Goal: Task Accomplishment & Management: Use online tool/utility

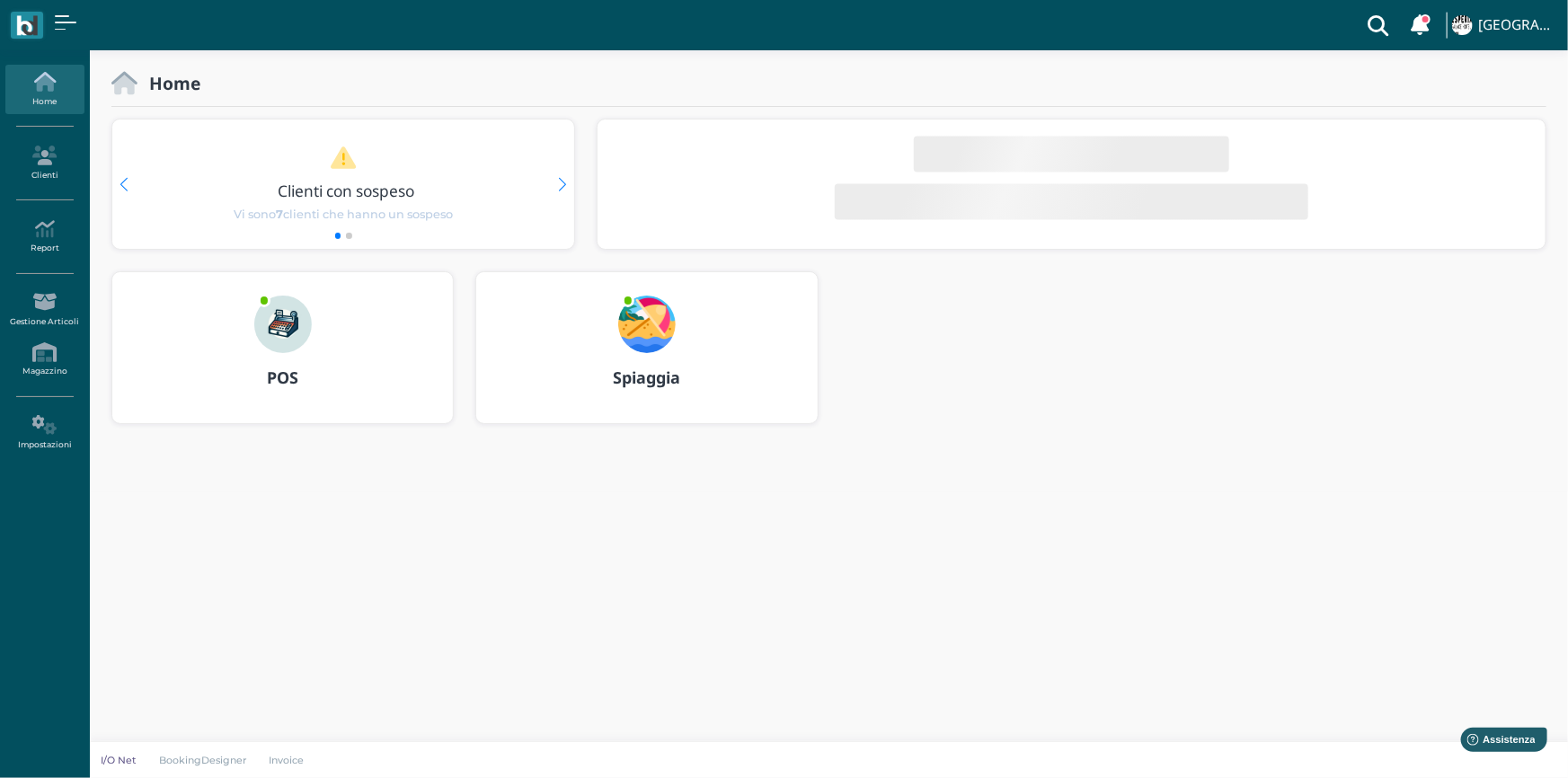
click at [648, 381] on b "Spiaggia" at bounding box center [646, 377] width 67 height 22
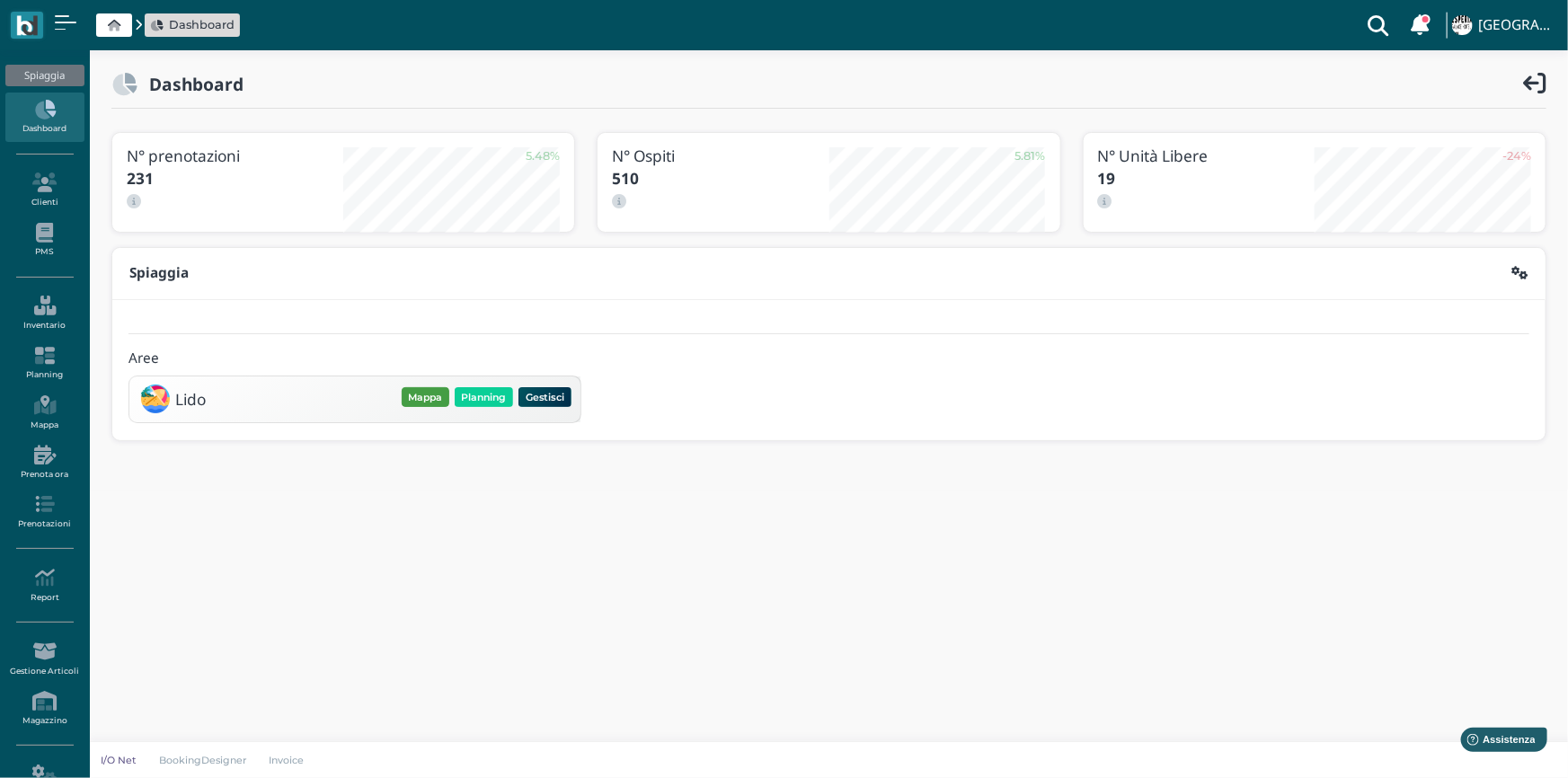
click at [425, 396] on button "Mappa" at bounding box center [426, 397] width 48 height 20
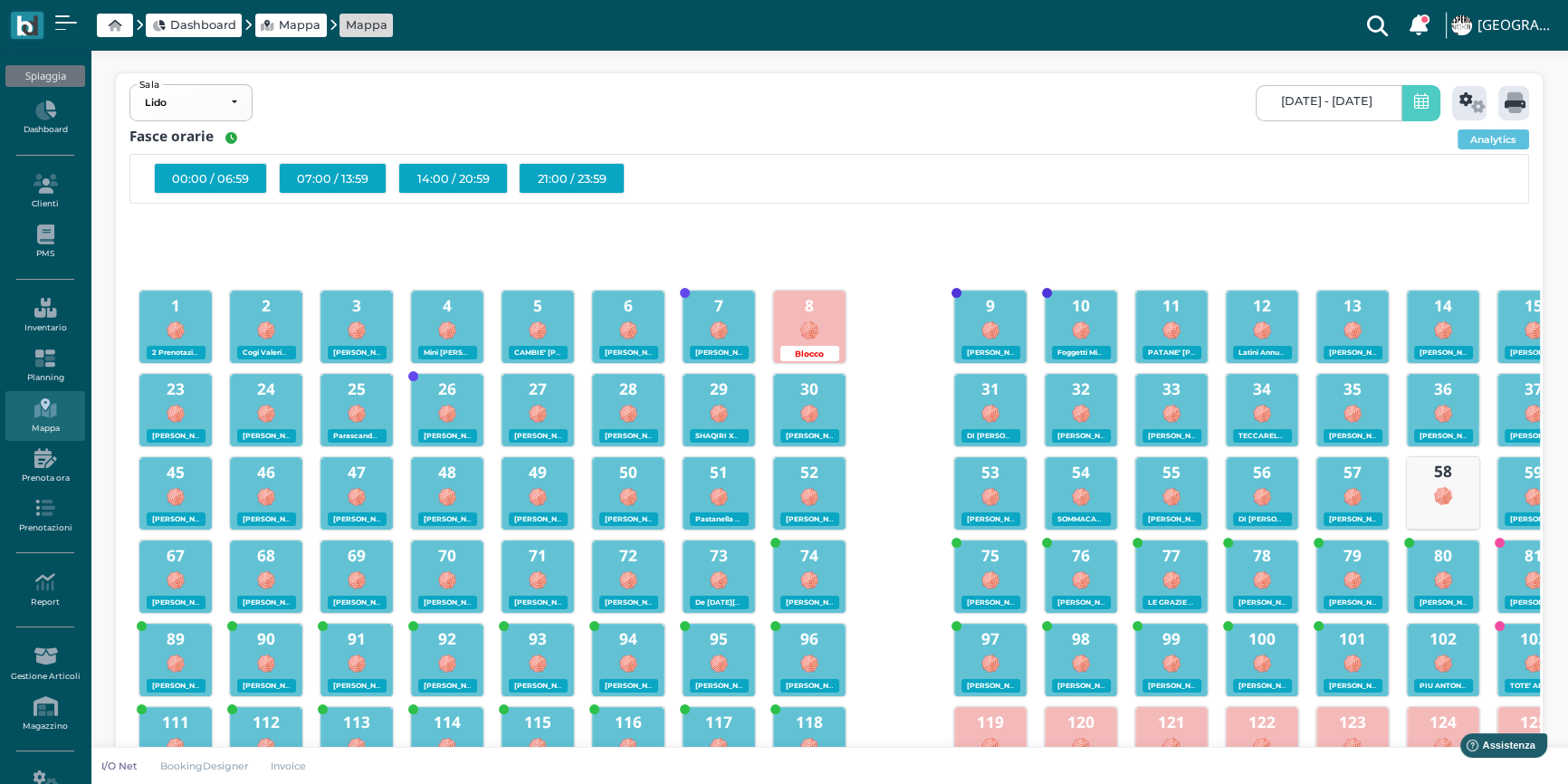
click at [1419, 108] on icon at bounding box center [1421, 103] width 14 height 19
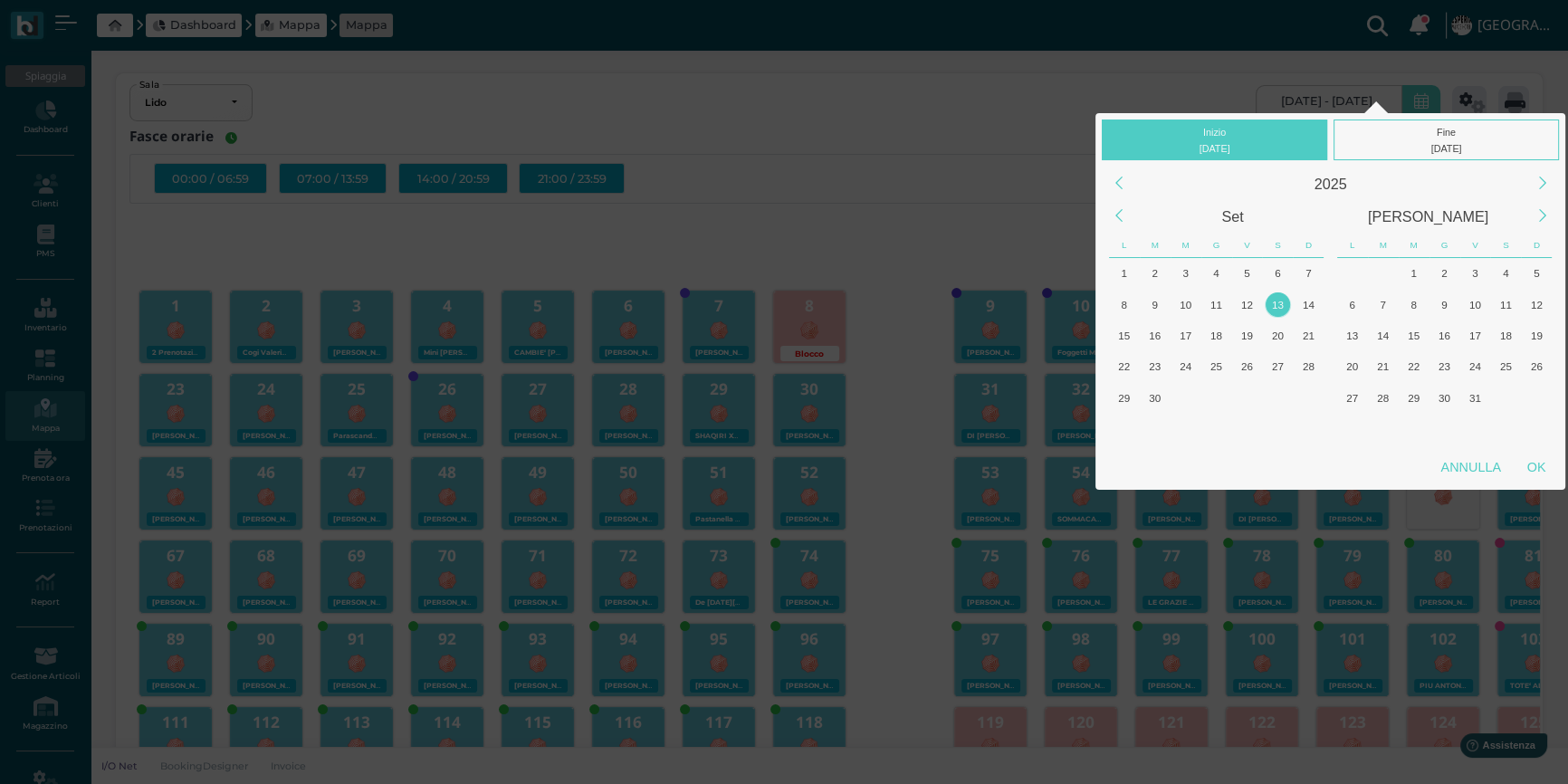
click at [1282, 305] on div "13" at bounding box center [1278, 304] width 24 height 24
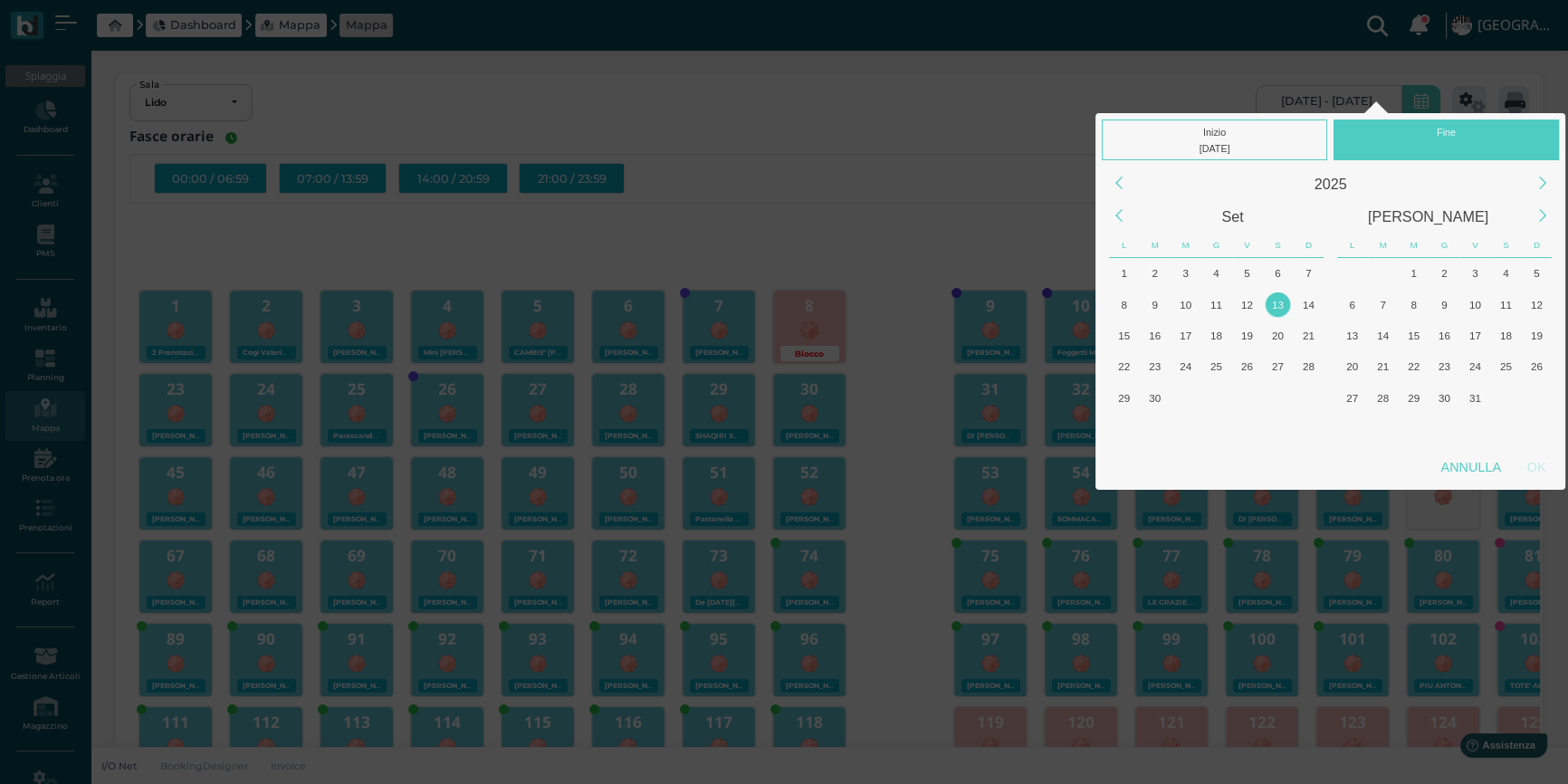
click at [1282, 305] on div "13" at bounding box center [1278, 304] width 24 height 24
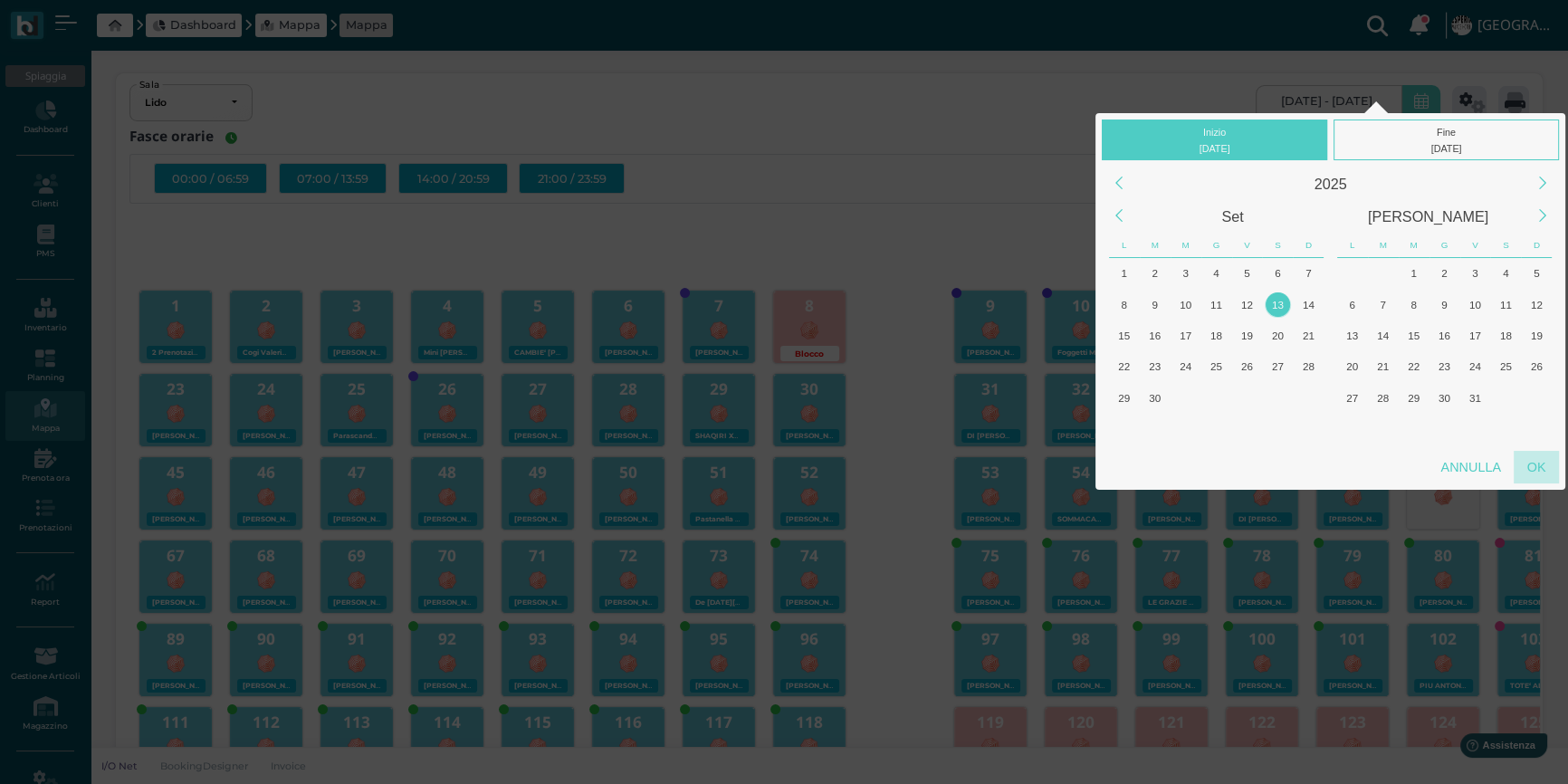
click at [1536, 463] on div "OK" at bounding box center [1536, 468] width 45 height 33
type input "[DATE] - [DATE]"
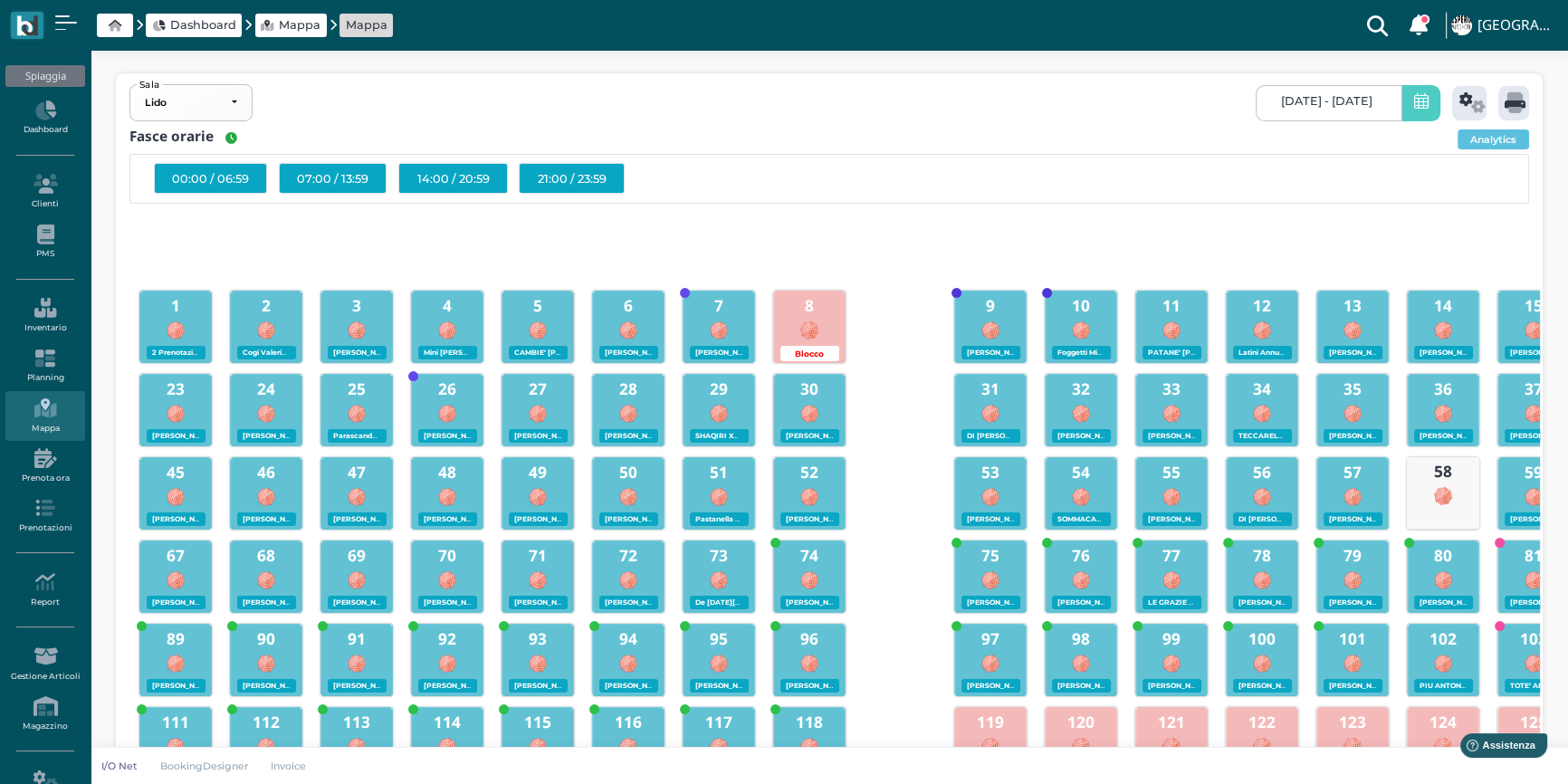
scroll to position [0, 161]
click at [1473, 102] on icon at bounding box center [1473, 103] width 26 height 21
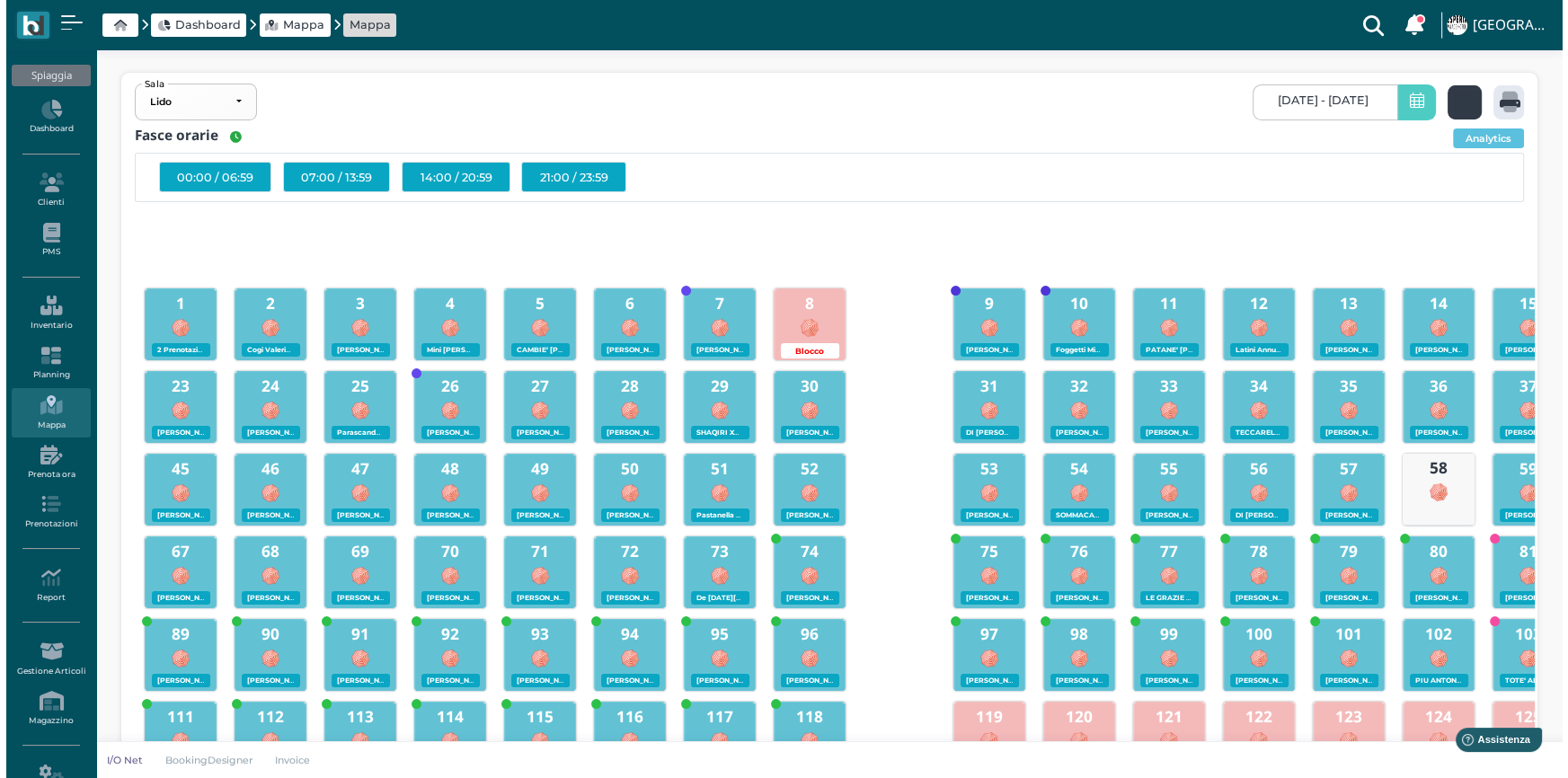
scroll to position [0, 0]
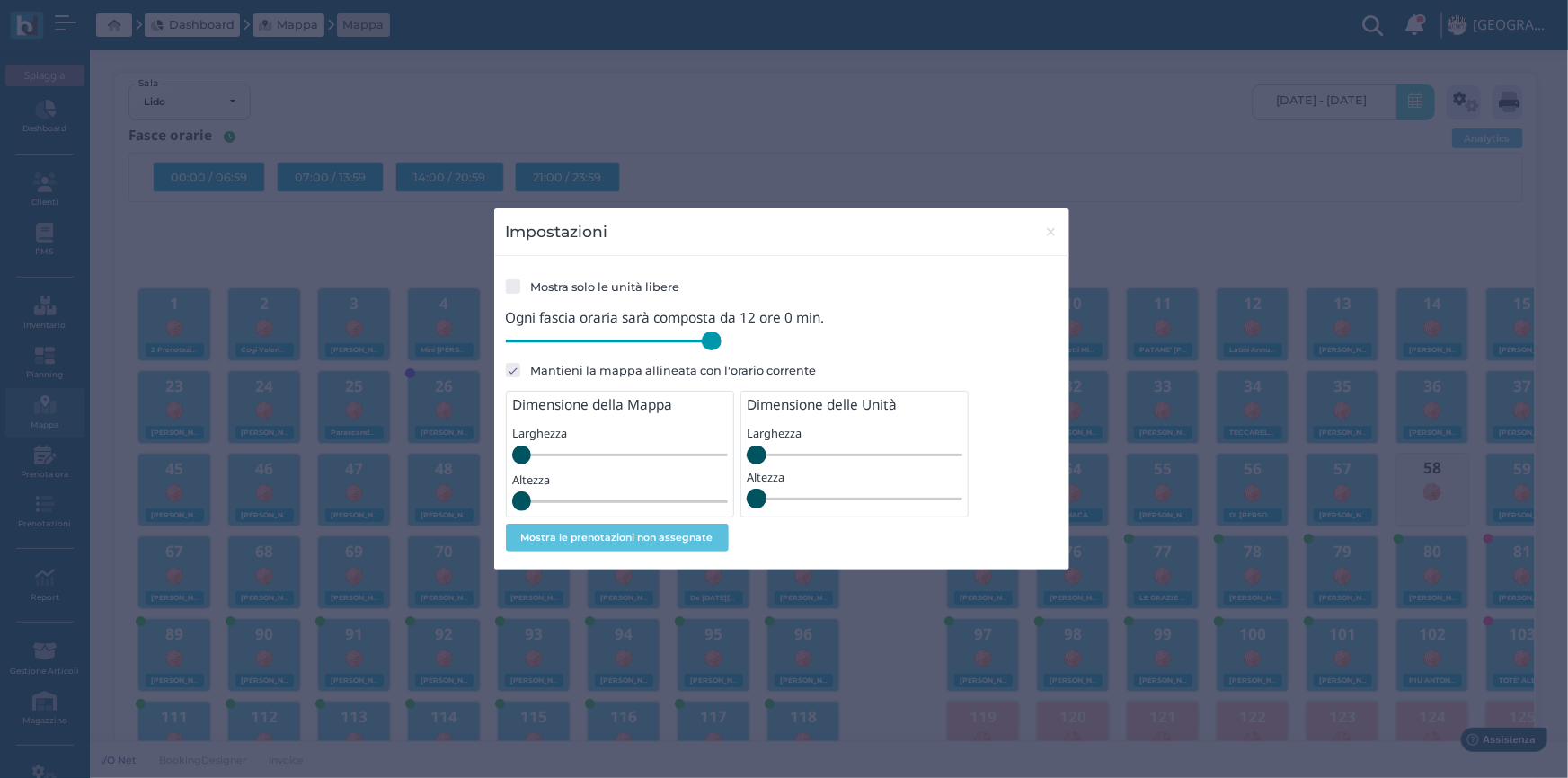
drag, startPoint x: 636, startPoint y: 344, endPoint x: 751, endPoint y: 348, distance: 115.1
type input "720"
click at [721, 348] on input "range" at bounding box center [613, 342] width 215 height 20
click at [1055, 230] on span "×" at bounding box center [1050, 232] width 13 height 23
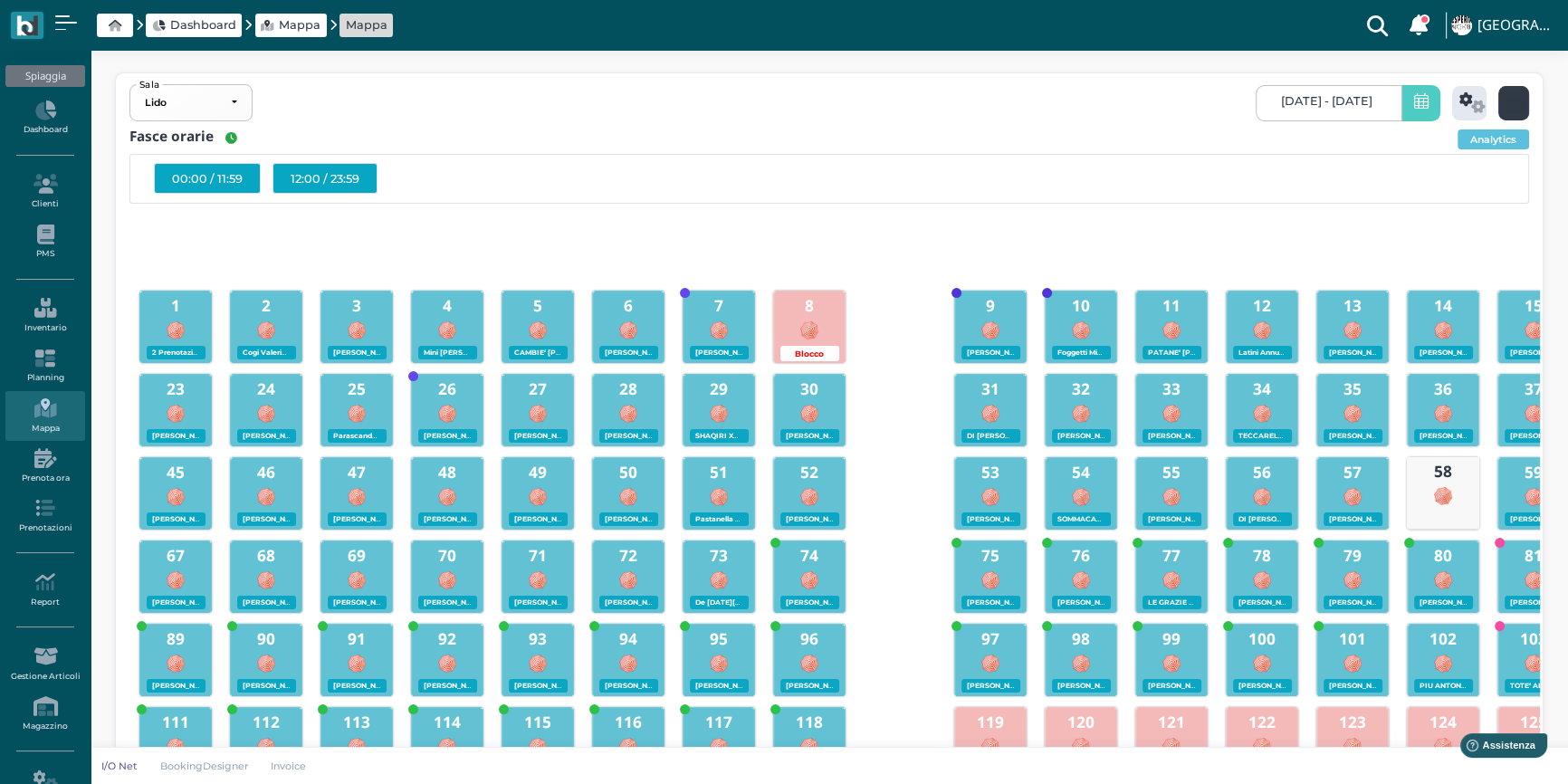
click at [1510, 101] on icon at bounding box center [1516, 103] width 21 height 21
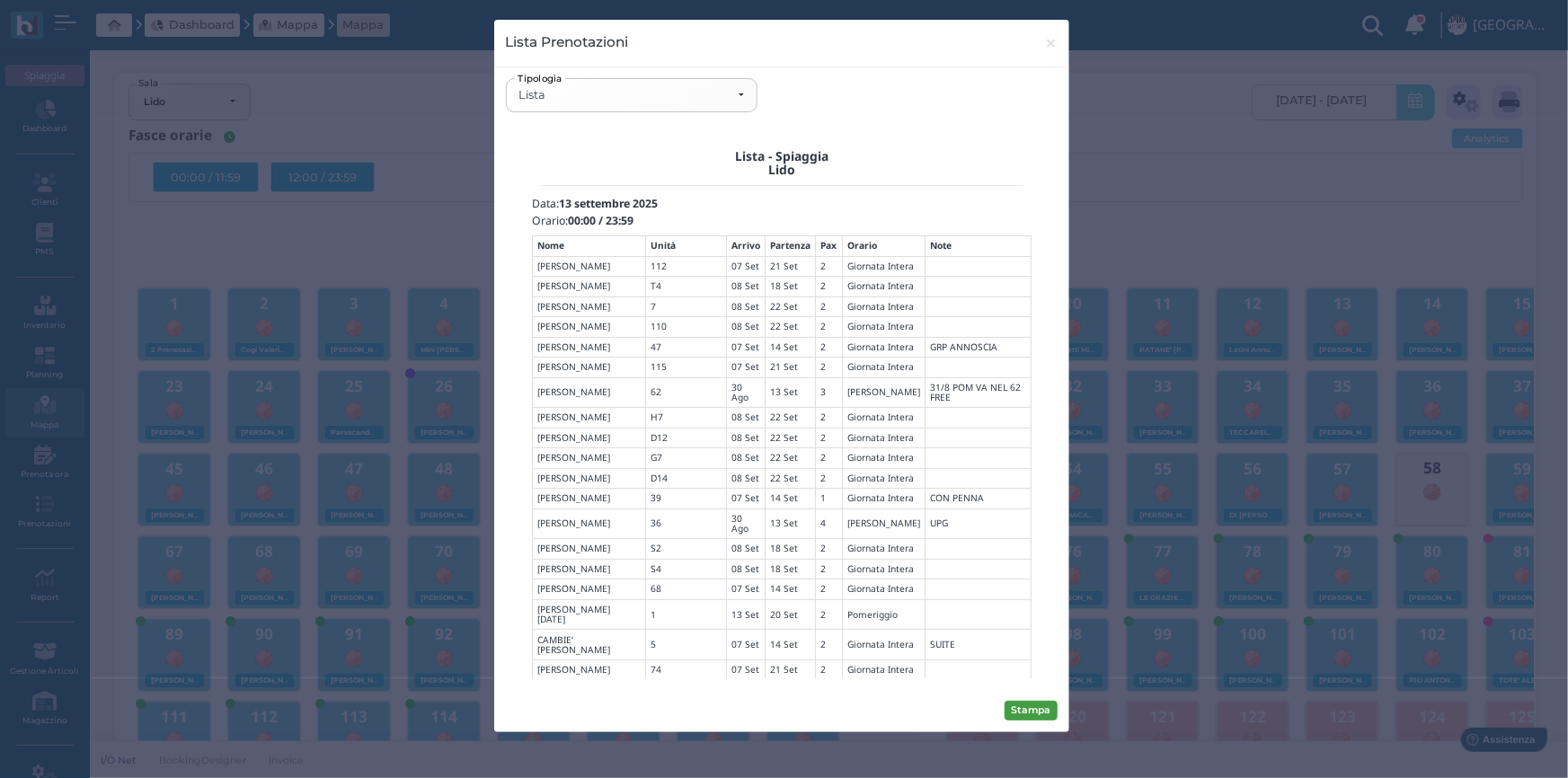
click at [1040, 710] on button "Stampa" at bounding box center [1030, 710] width 53 height 20
click at [744, 95] on div "Lista" at bounding box center [631, 95] width 250 height 32
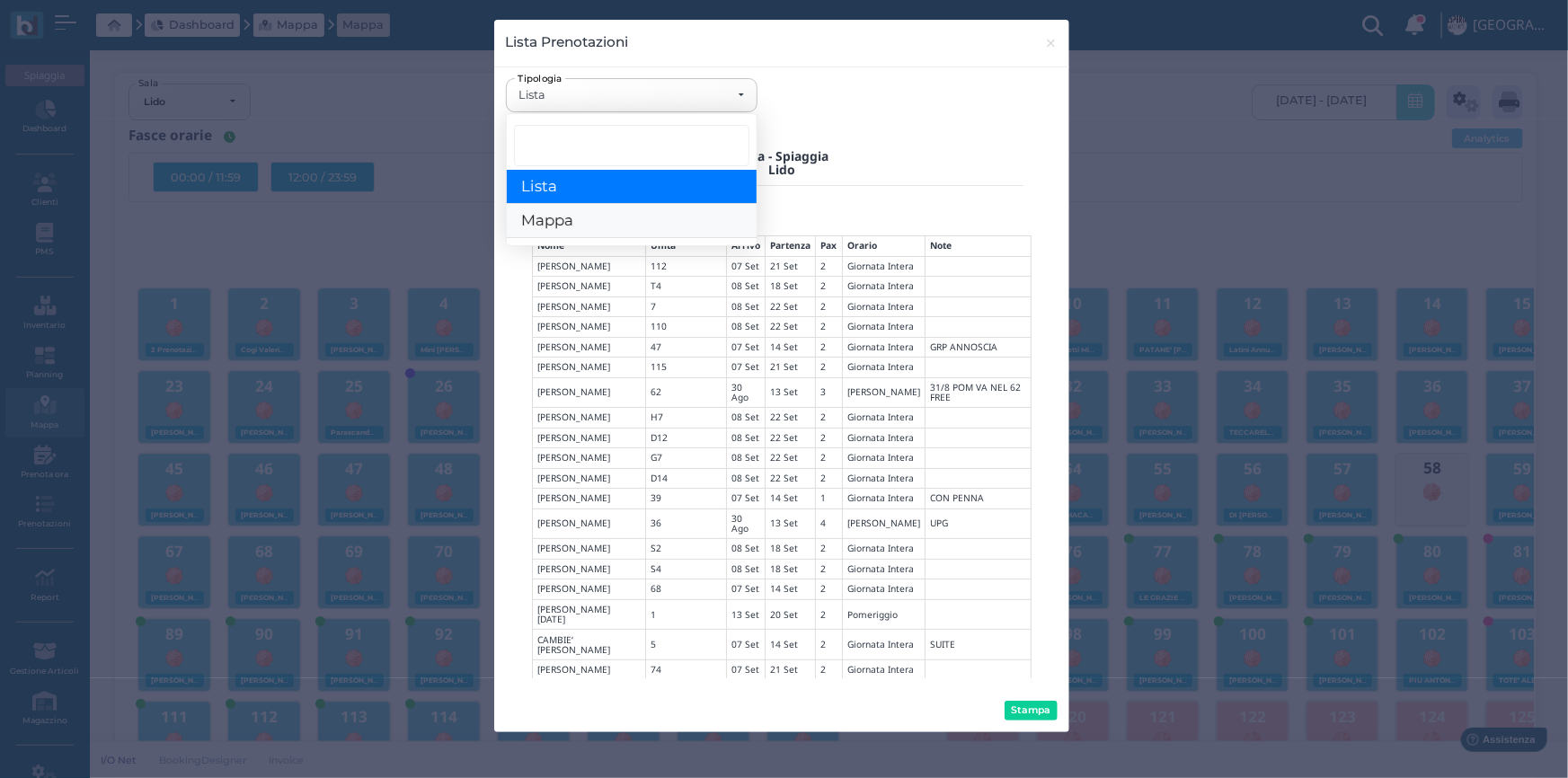
click at [566, 214] on span "Mappa" at bounding box center [547, 222] width 52 height 19
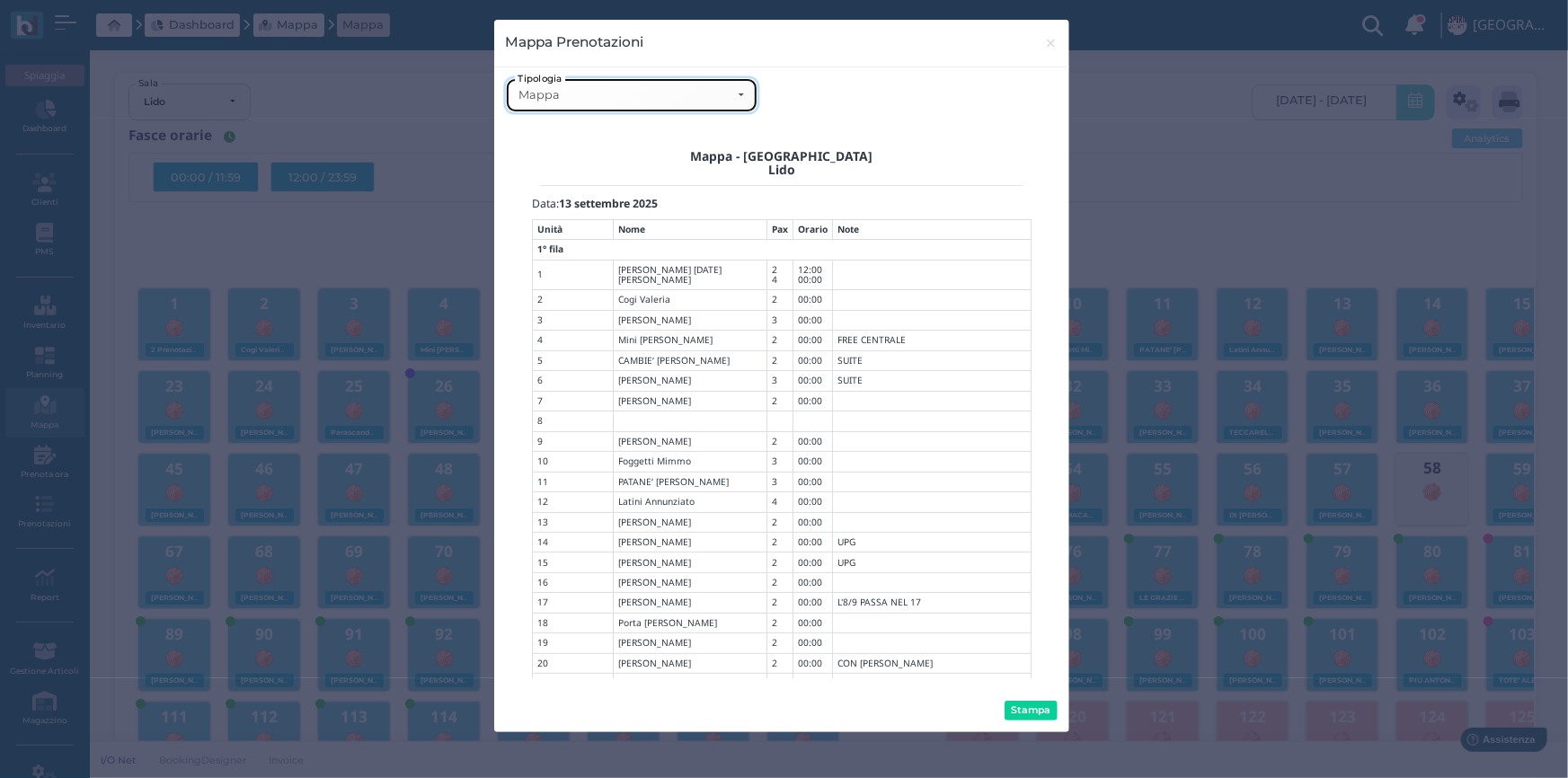
click at [733, 92] on div "Mappa" at bounding box center [631, 95] width 226 height 14
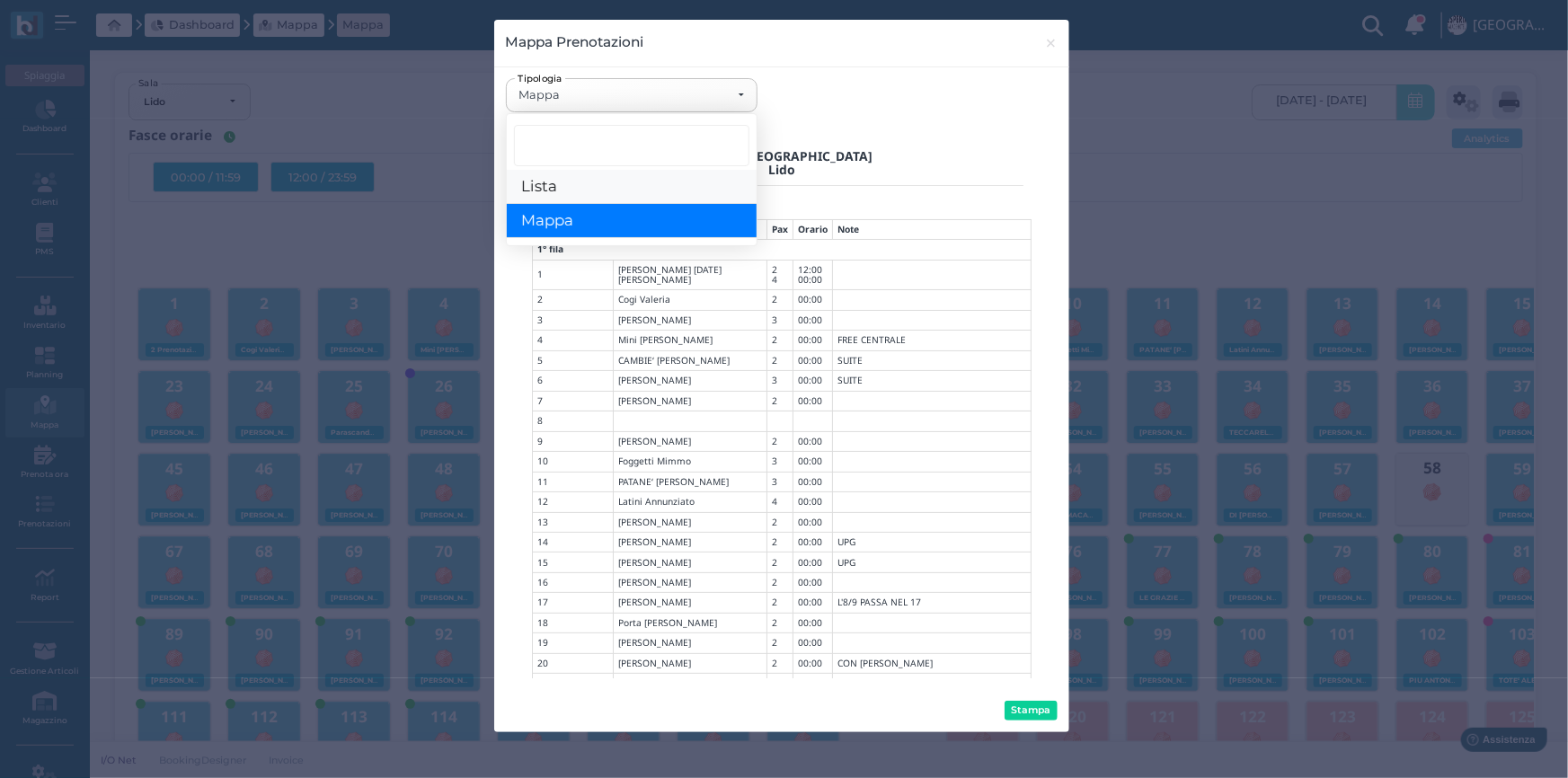
click at [530, 188] on span "Lista" at bounding box center [540, 187] width 36 height 19
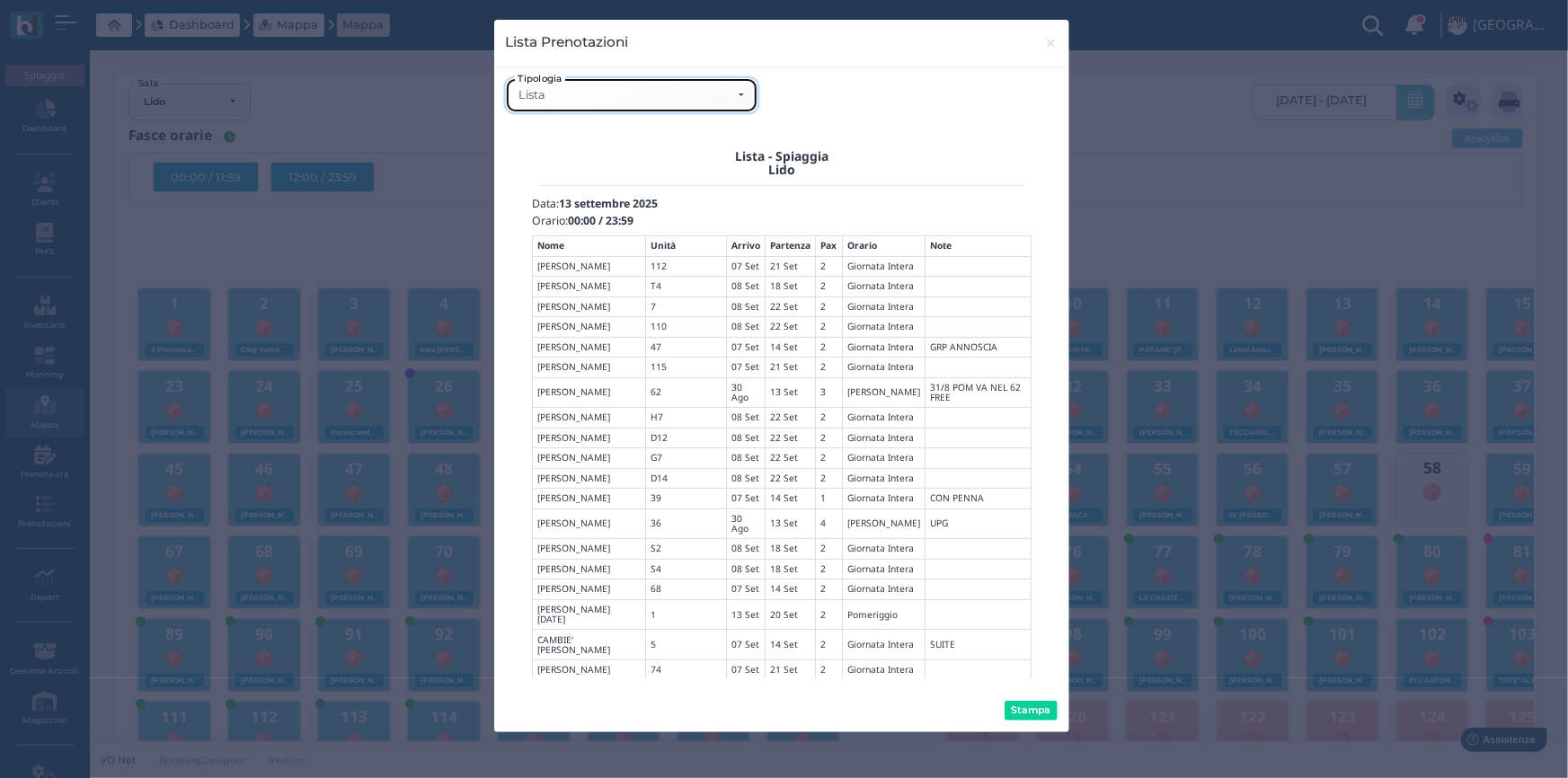
click at [736, 92] on div "Lista" at bounding box center [631, 95] width 226 height 14
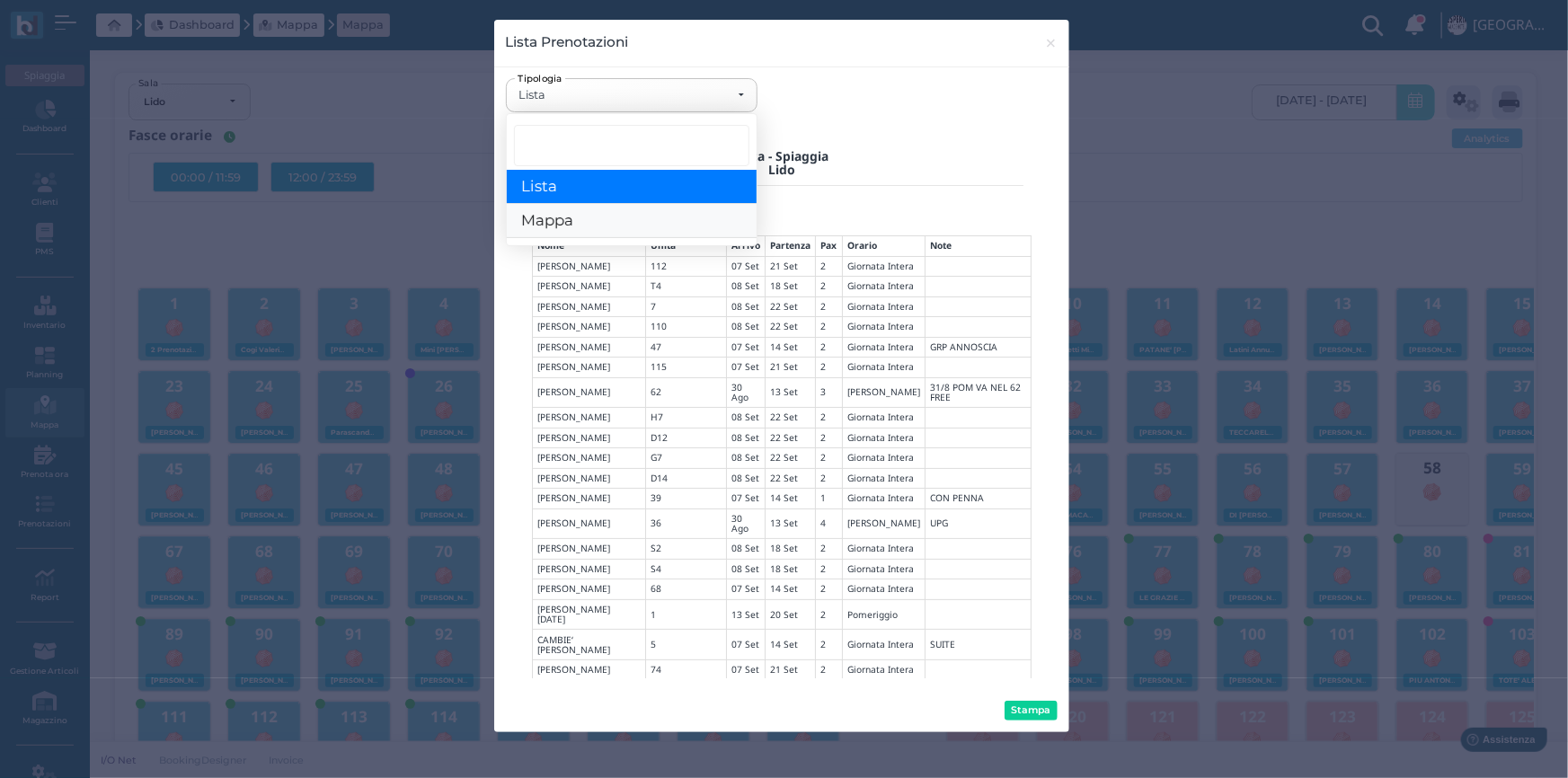
click at [596, 224] on link "Mappa" at bounding box center [631, 222] width 250 height 34
select select "map"
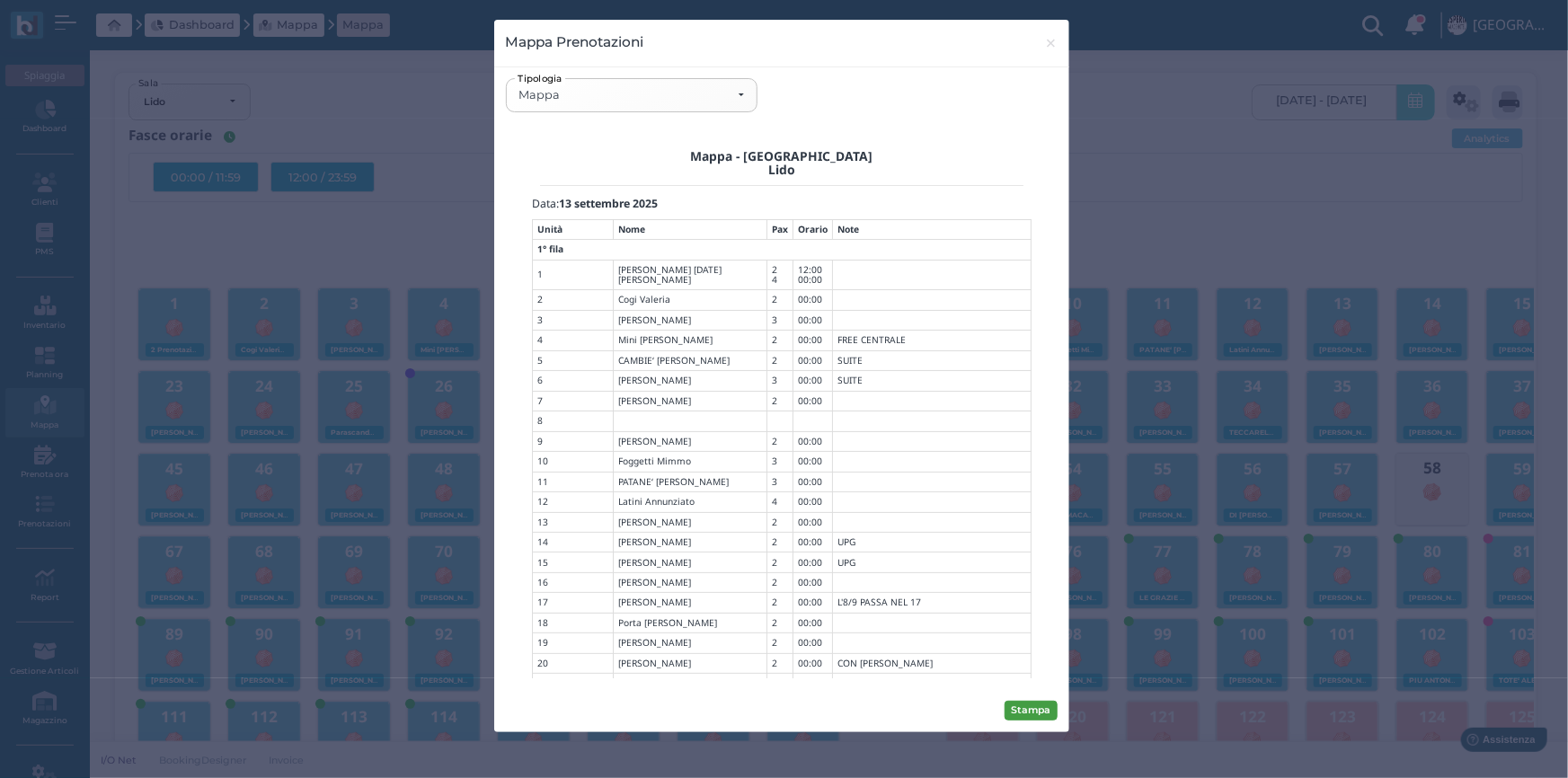
click at [1054, 712] on button "Stampa" at bounding box center [1030, 710] width 53 height 20
click at [1048, 42] on span "×" at bounding box center [1050, 43] width 13 height 23
